Goal: Transaction & Acquisition: Subscribe to service/newsletter

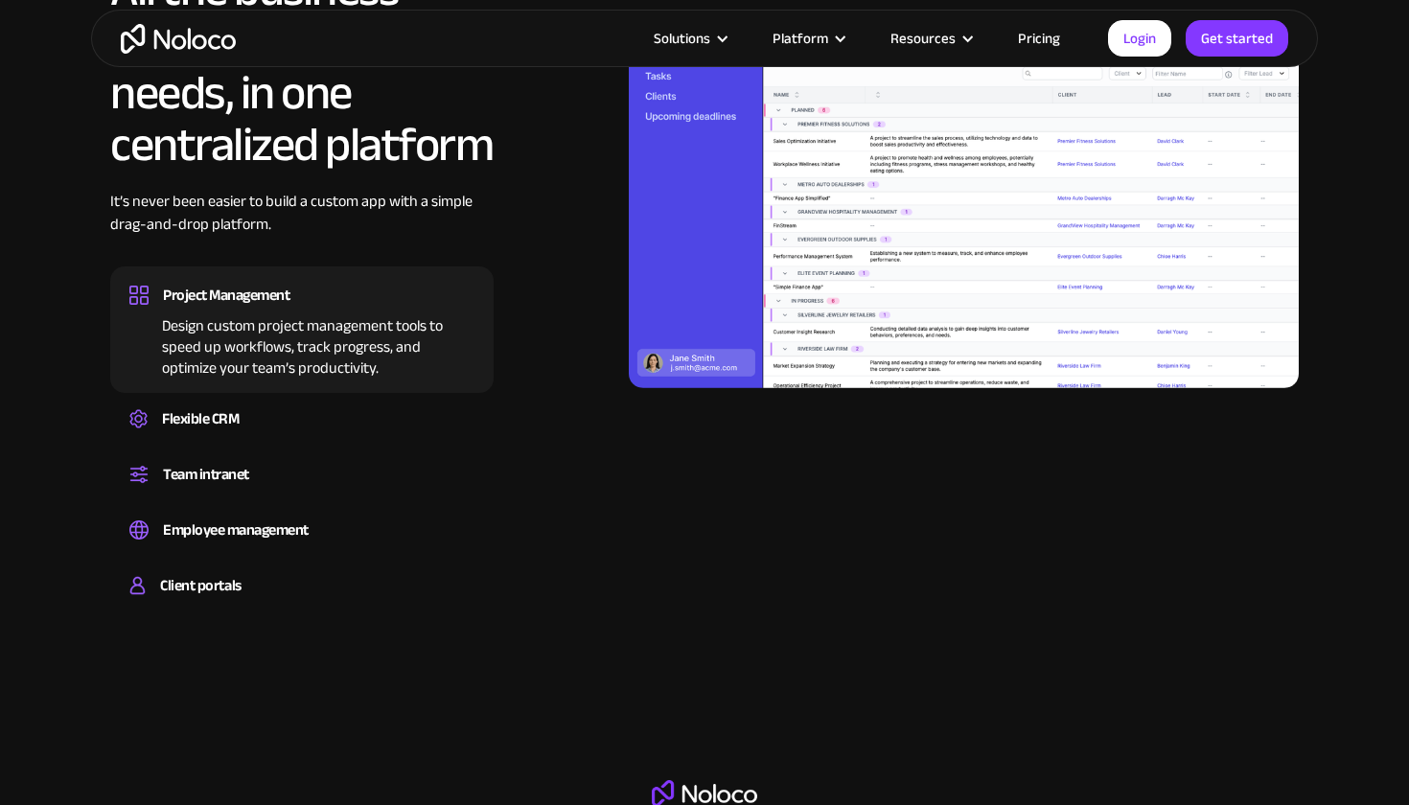
scroll to position [1640, 0]
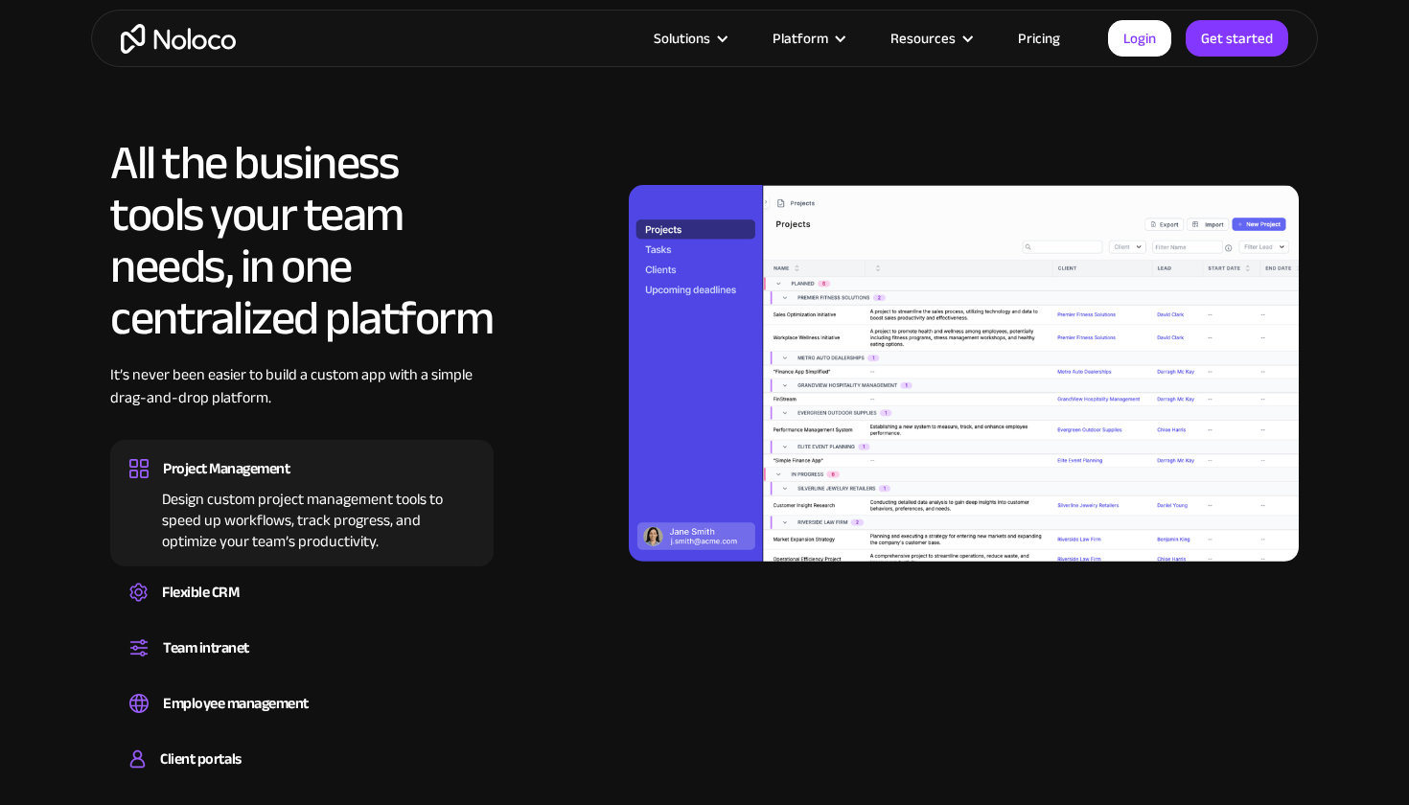
click at [361, 526] on div "Design custom project management tools to speed up workflows, track progress, a…" at bounding box center [301, 517] width 345 height 69
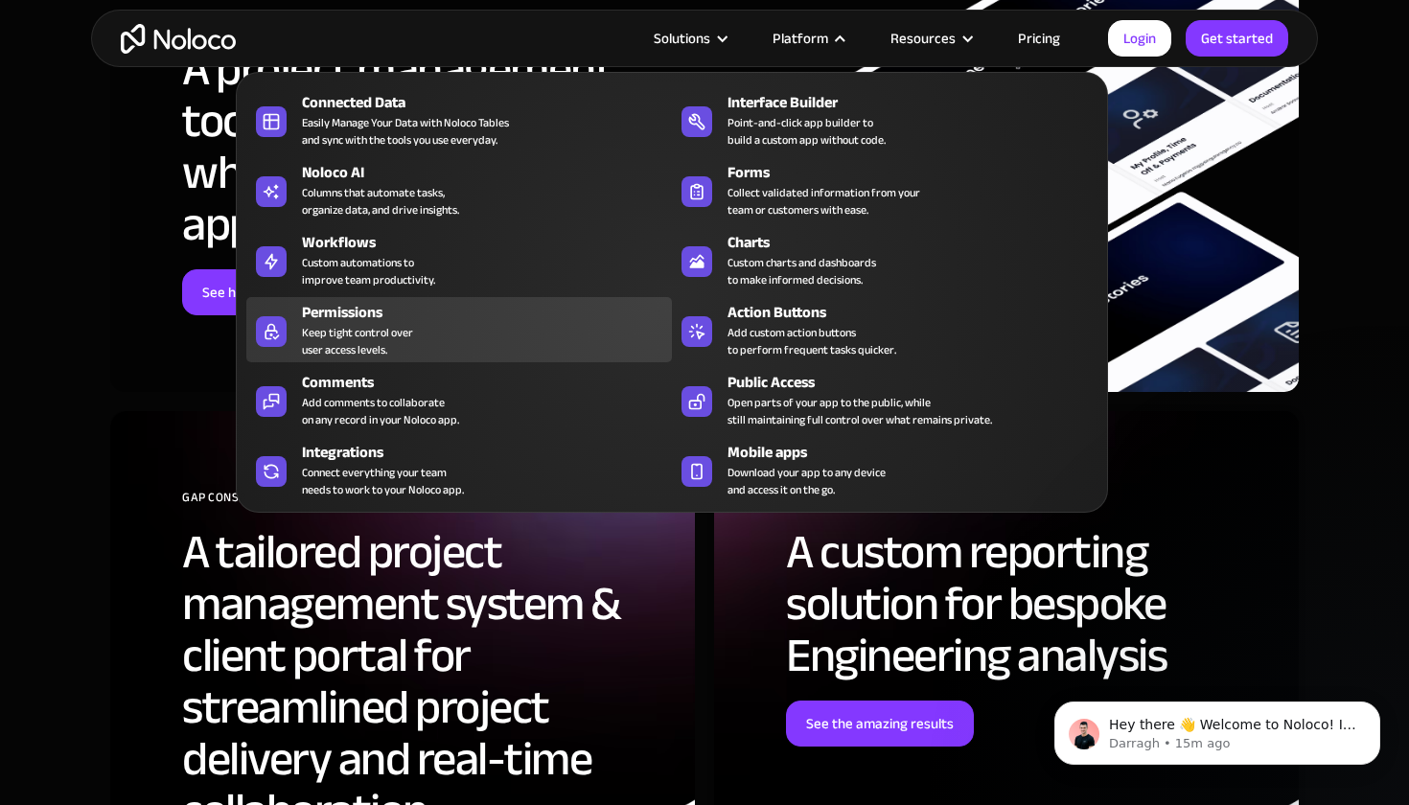
scroll to position [7325, 0]
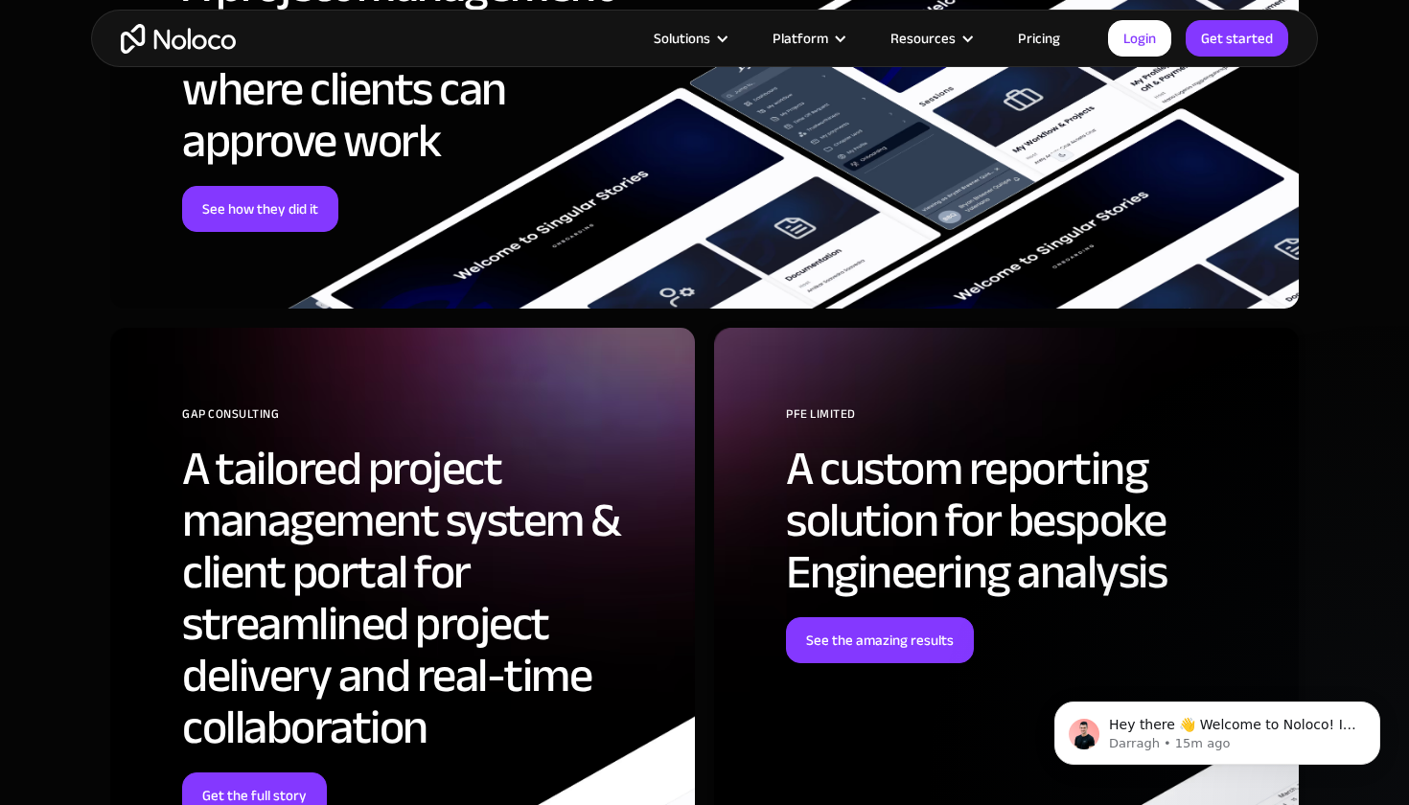
click at [132, 491] on div "GAP Consulting A tailored project management system & client portal for streaml…" at bounding box center [402, 698] width 585 height 740
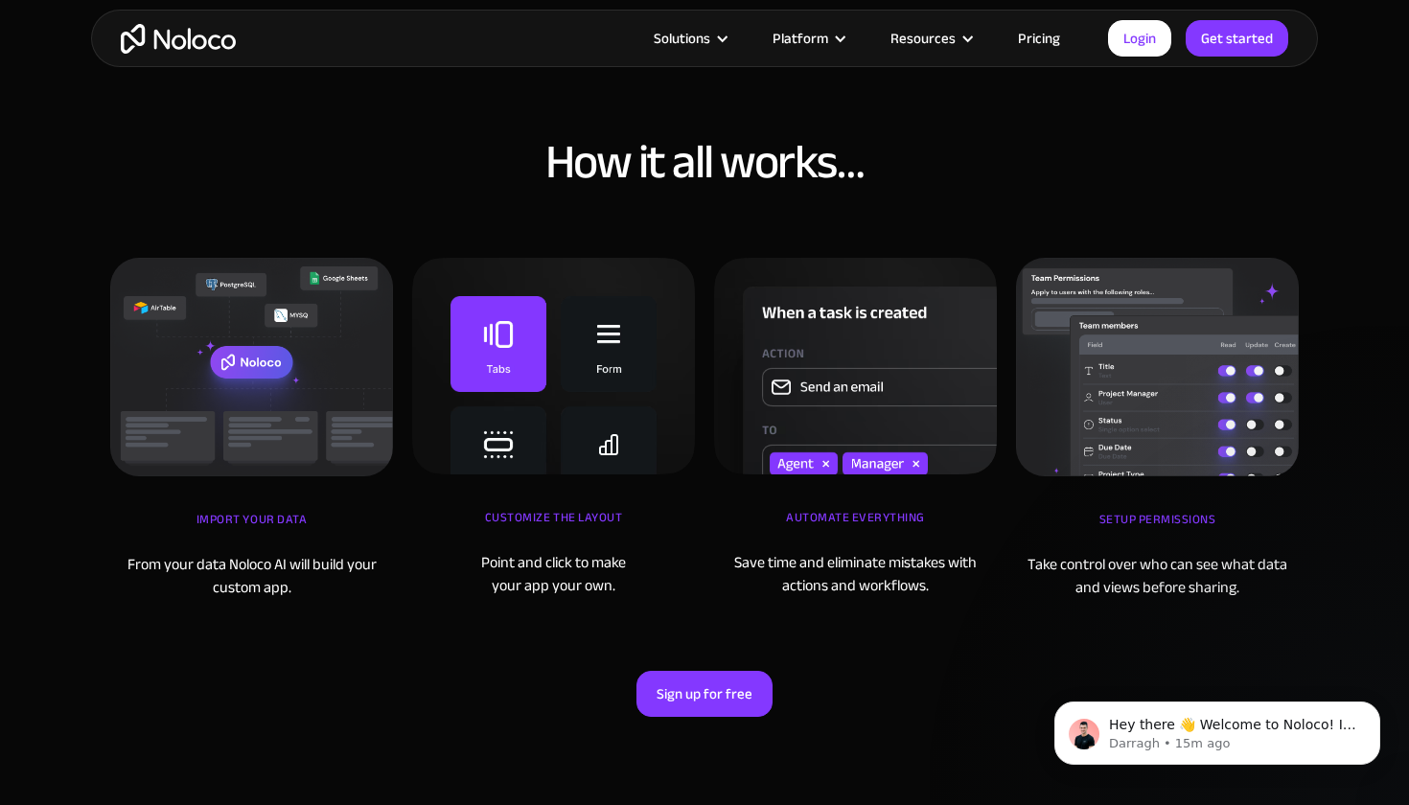
scroll to position [5912, 0]
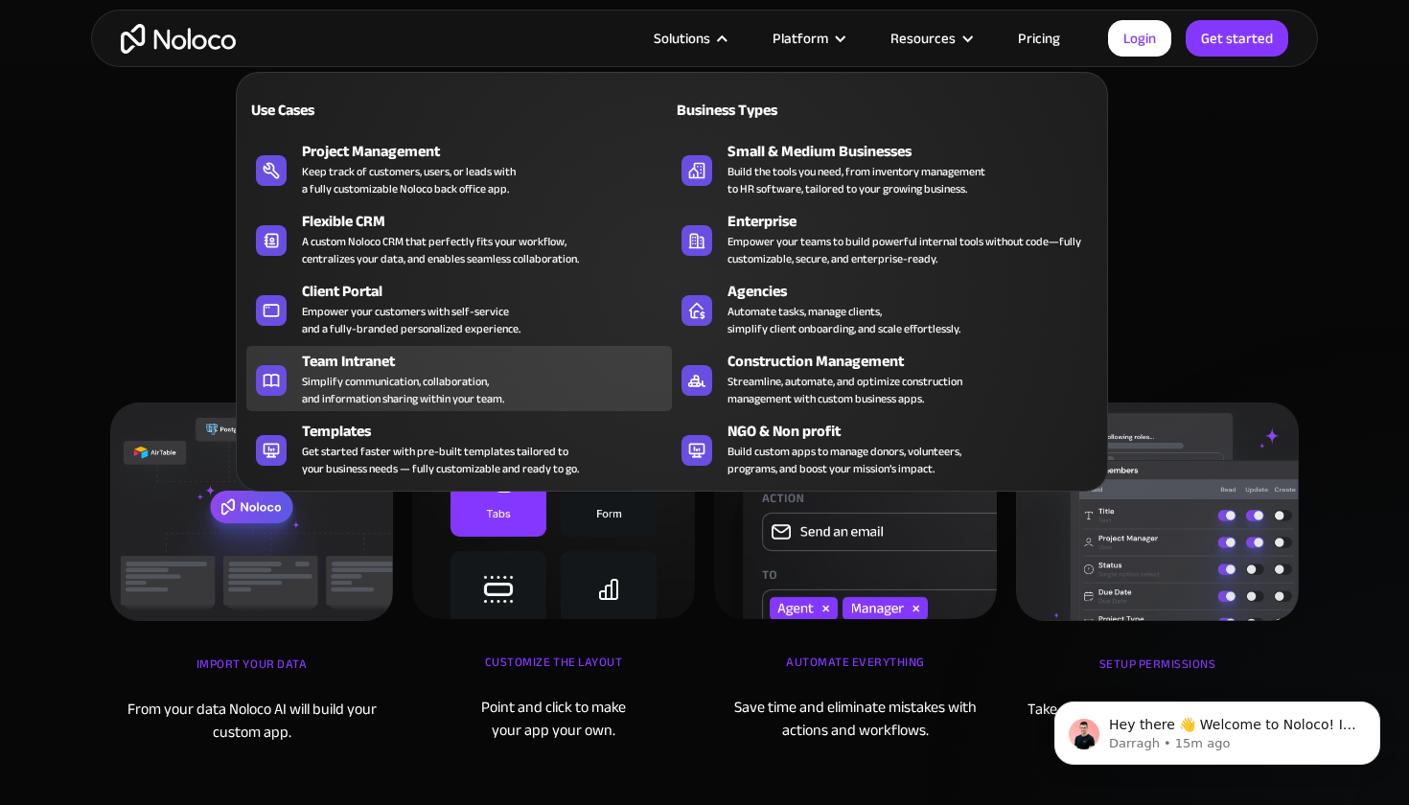
click at [393, 380] on div "Simplify communication, collaboration, and information sharing within your team." at bounding box center [403, 390] width 202 height 34
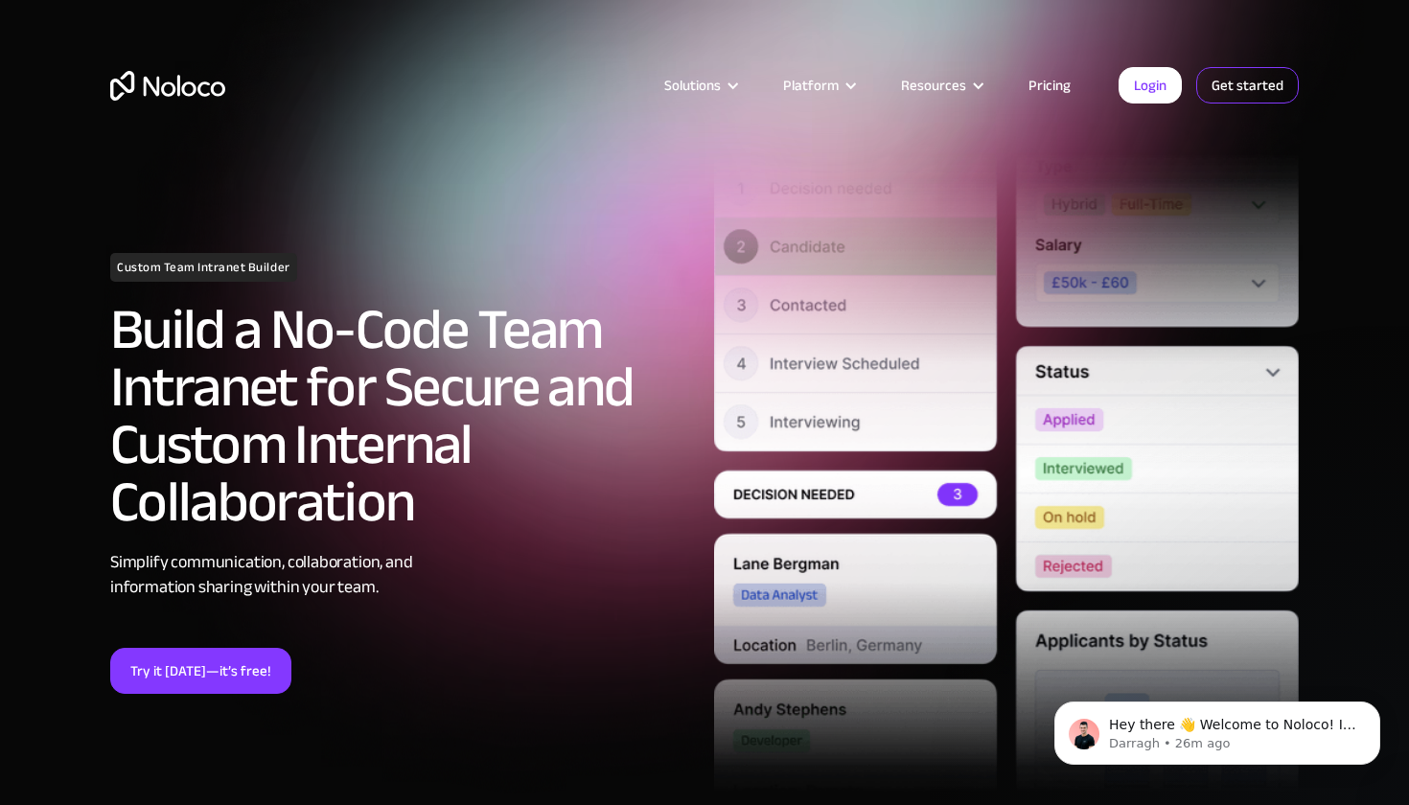
click at [0, 0] on link "Get started" at bounding box center [0, 0] width 0 height 0
click at [1151, 95] on link "Login" at bounding box center [1149, 85] width 63 height 36
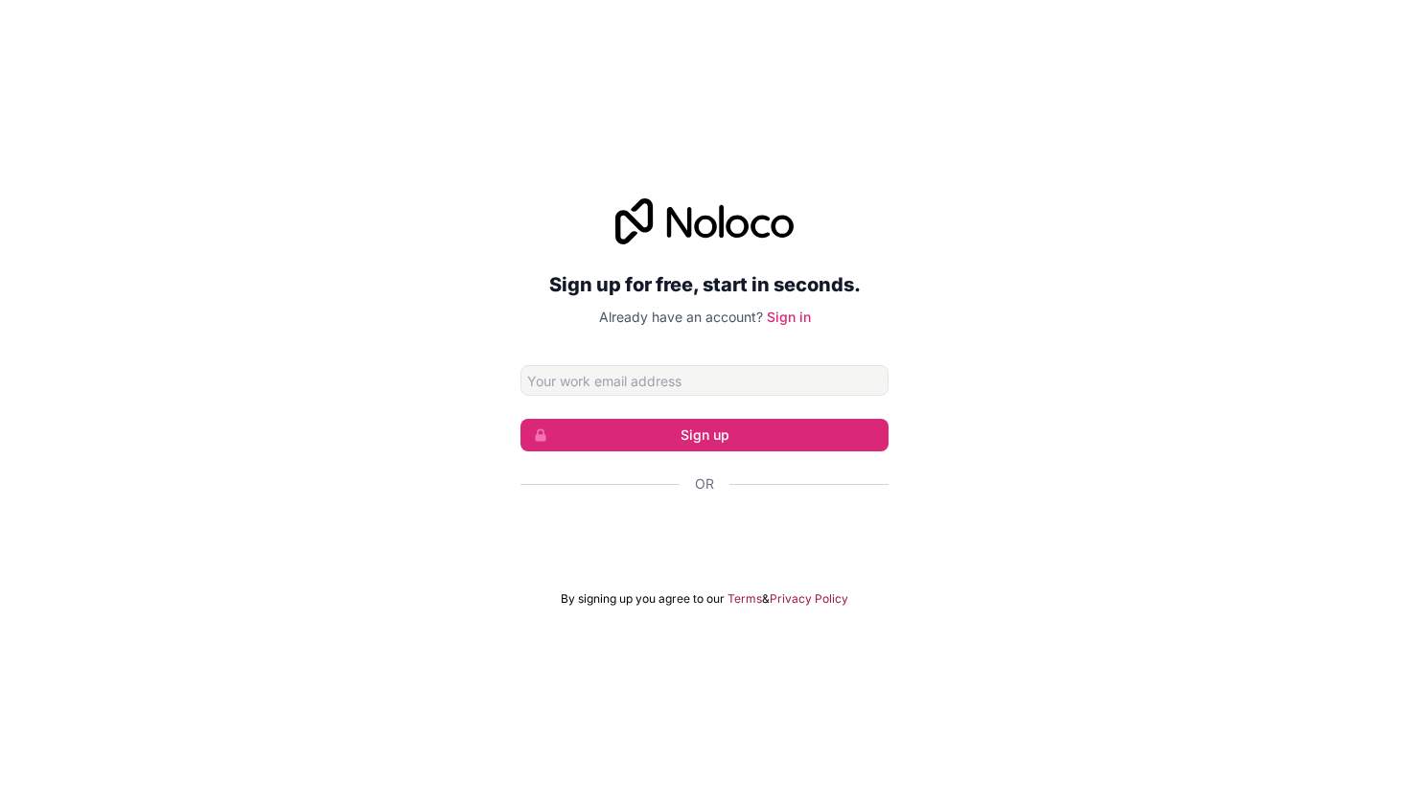
click at [771, 378] on input "Email address" at bounding box center [704, 380] width 368 height 31
click at [746, 543] on div "Sign in with Google. Opens in new tab" at bounding box center [704, 536] width 368 height 42
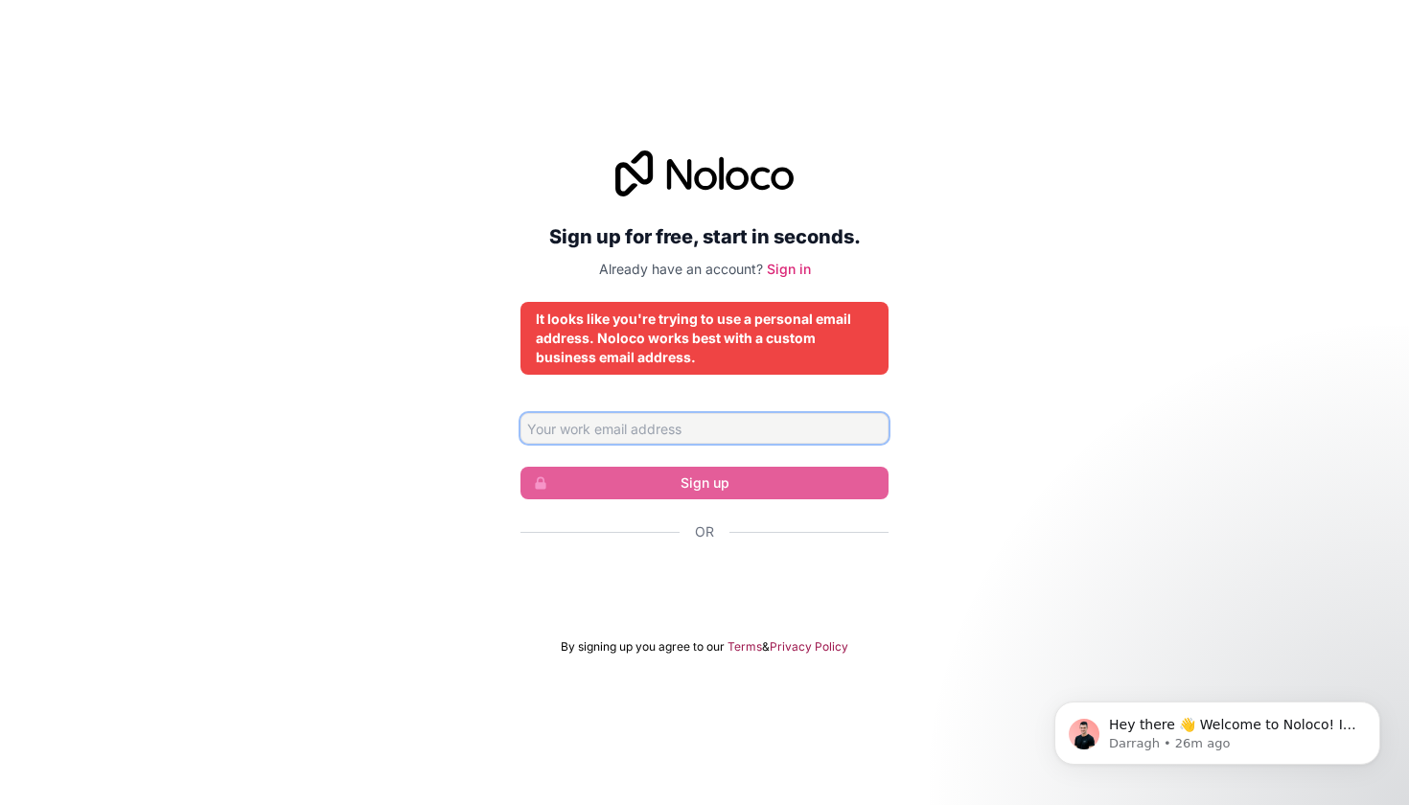
click at [805, 421] on input "Email address" at bounding box center [704, 428] width 368 height 31
type input "Deepak@rdsdigital.in"
click at [724, 349] on div "It looks like you're trying to use a personal email address. Noloco works best …" at bounding box center [704, 338] width 337 height 57
click at [723, 429] on input "Deepak@rdsdigital.in" at bounding box center [704, 428] width 368 height 31
